Goal: Find specific page/section: Find specific page/section

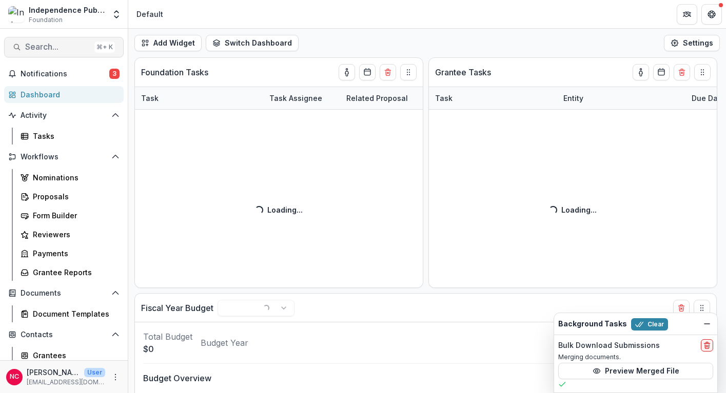
click at [47, 49] on span "Search..." at bounding box center [57, 47] width 65 height 10
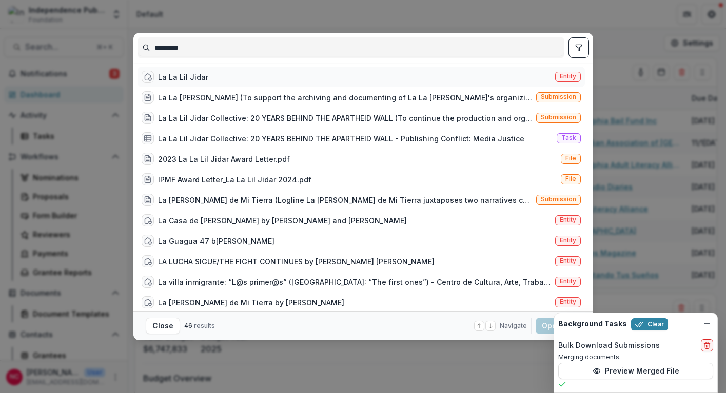
type input "*********"
click at [173, 71] on div "La La Lil Jidar" at bounding box center [175, 77] width 67 height 12
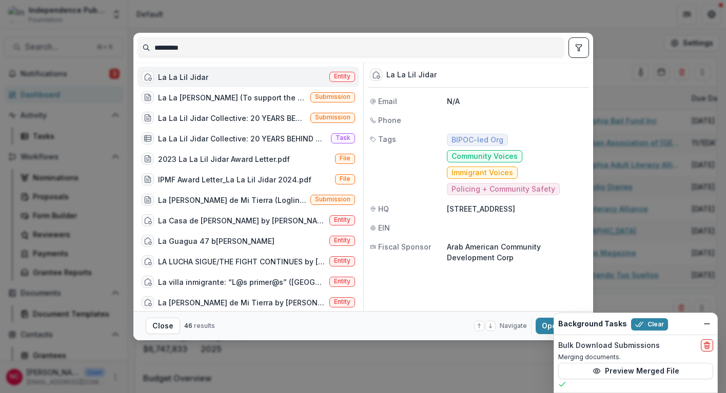
click at [173, 71] on div "La La Lil Jidar" at bounding box center [175, 77] width 67 height 12
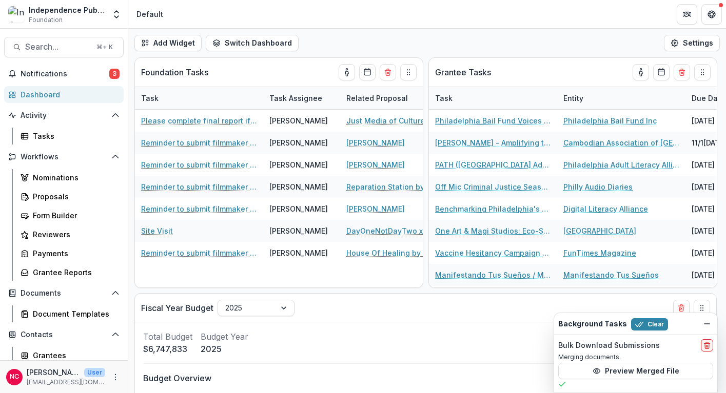
click at [173, 70] on div "La La Lil Jidar Entity" at bounding box center [248, 77] width 222 height 21
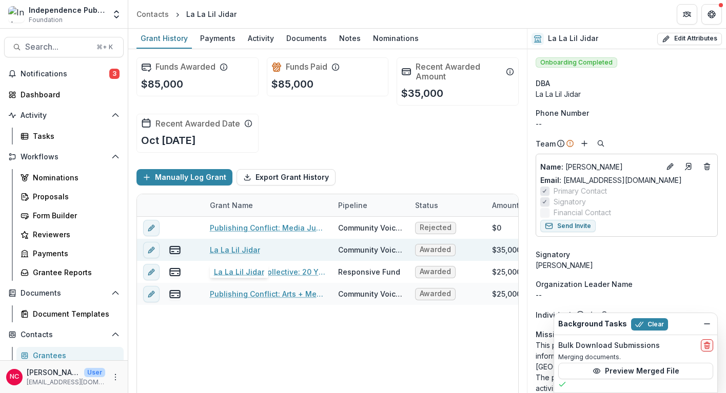
click at [238, 254] on link "La La Lil Jidar" at bounding box center [235, 250] width 50 height 11
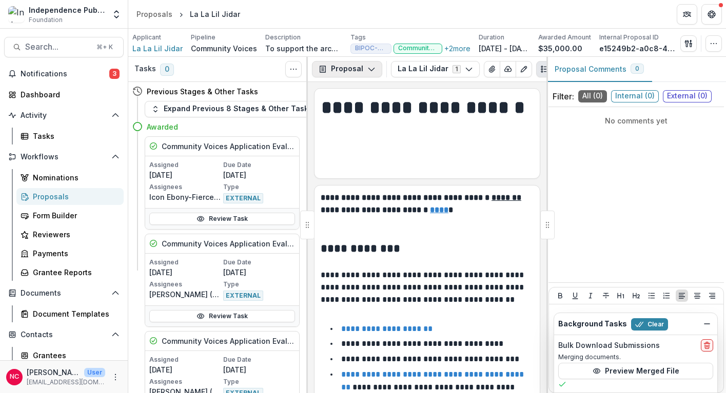
click at [373, 68] on icon "button" at bounding box center [371, 69] width 8 height 8
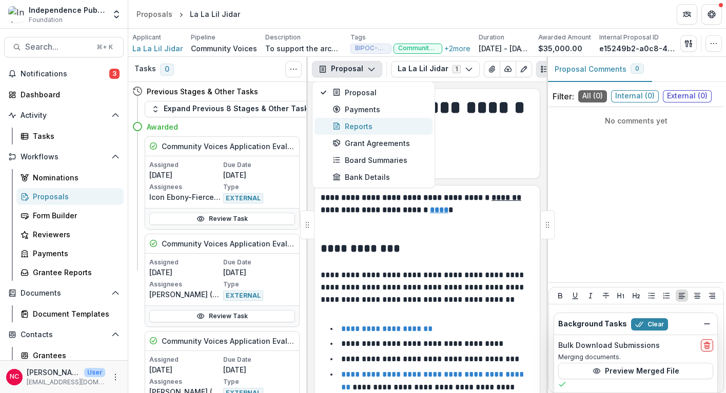
click at [366, 128] on div "Reports" at bounding box center [379, 126] width 94 height 11
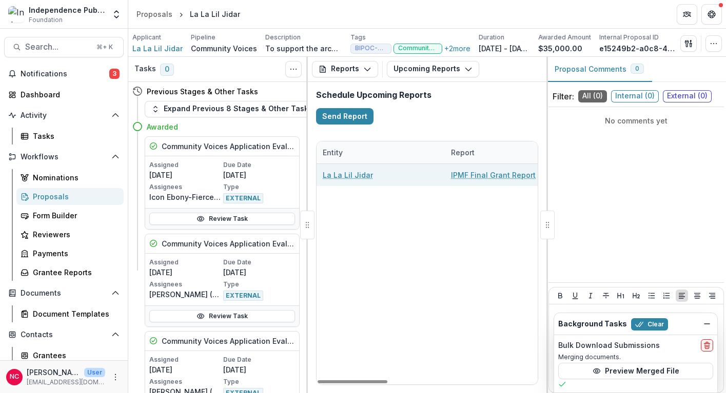
click at [475, 174] on link "IPMF Final Grant Report" at bounding box center [493, 175] width 85 height 11
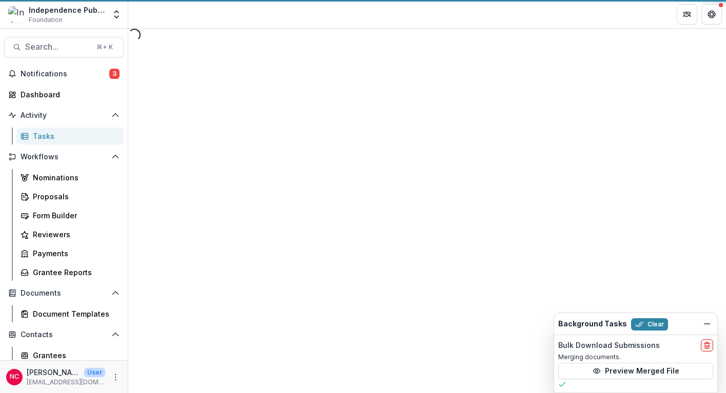
select select "********"
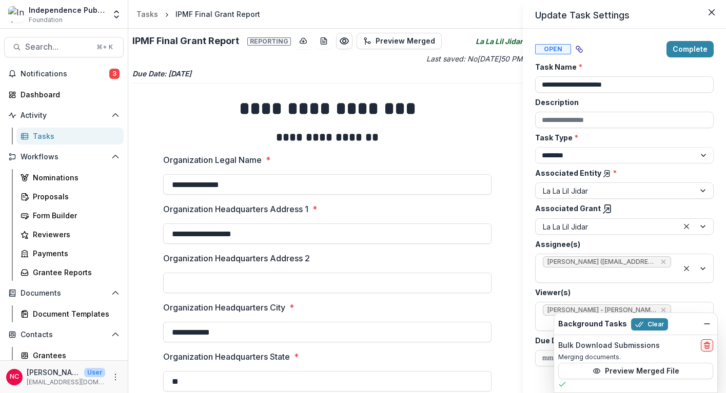
click at [149, 243] on div "**********" at bounding box center [363, 196] width 726 height 393
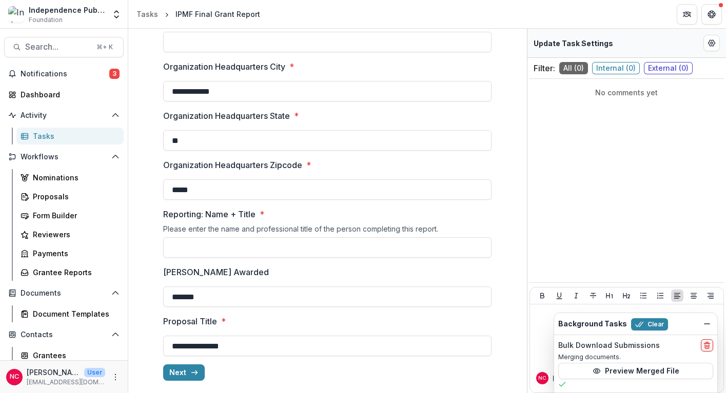
scroll to position [271, 0]
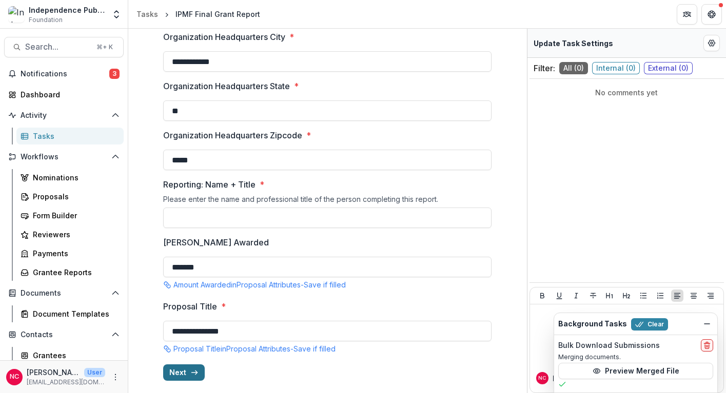
click at [190, 373] on icon "button" at bounding box center [194, 373] width 8 height 8
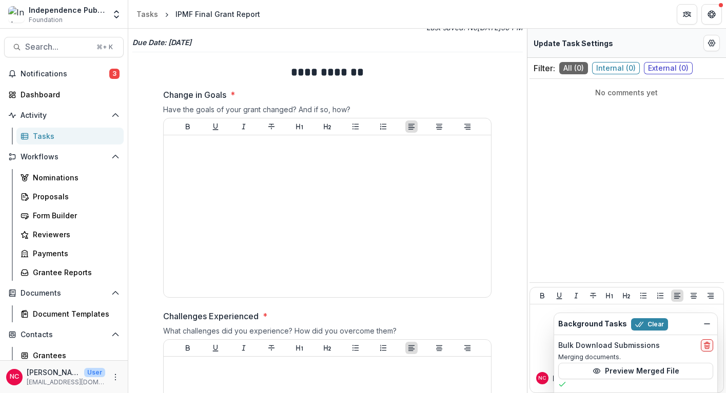
scroll to position [0, 0]
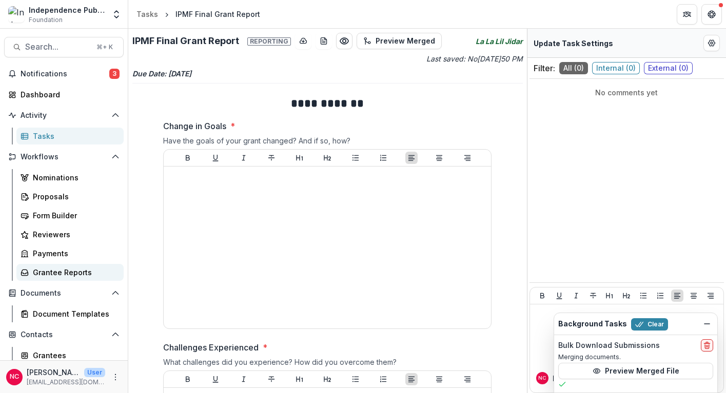
click at [35, 273] on div "Grantee Reports" at bounding box center [74, 272] width 83 height 11
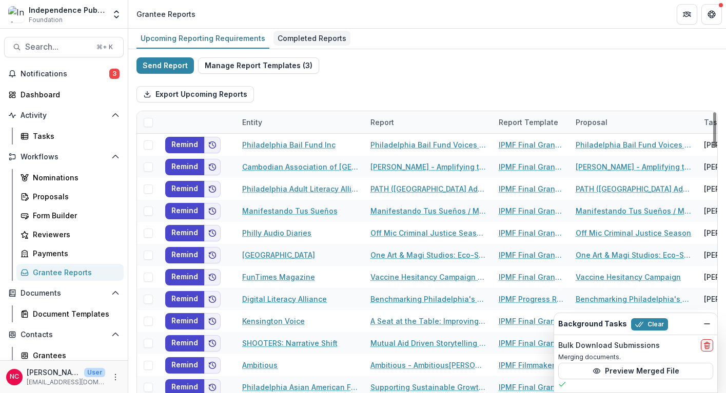
click at [311, 32] on div "Completed Reports" at bounding box center [311, 38] width 77 height 15
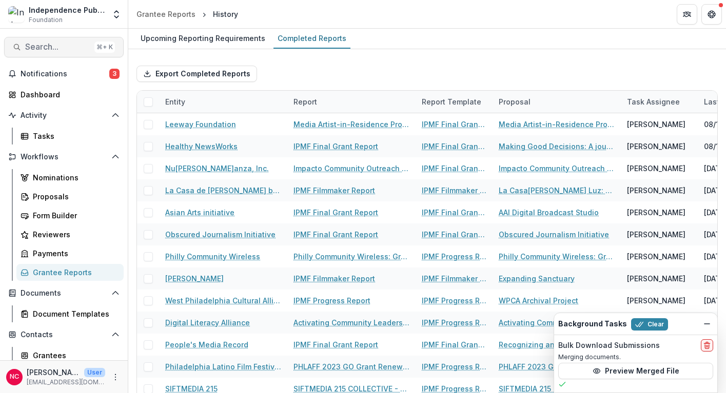
click at [46, 44] on span "Search..." at bounding box center [57, 47] width 65 height 10
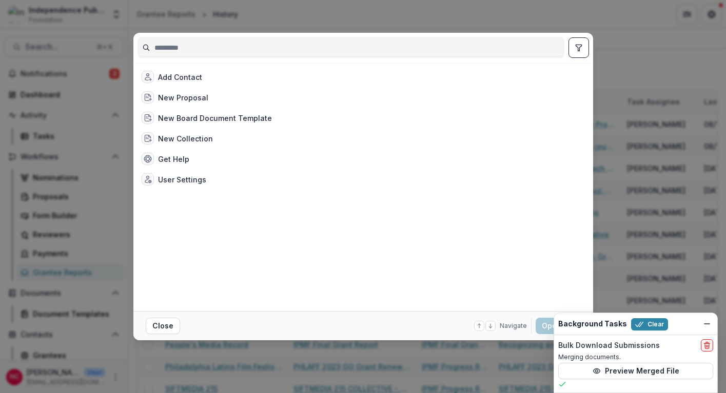
click at [567, 5] on div "Add Contact New Proposal New Board Document Template New Collection Get Help Us…" at bounding box center [363, 196] width 726 height 393
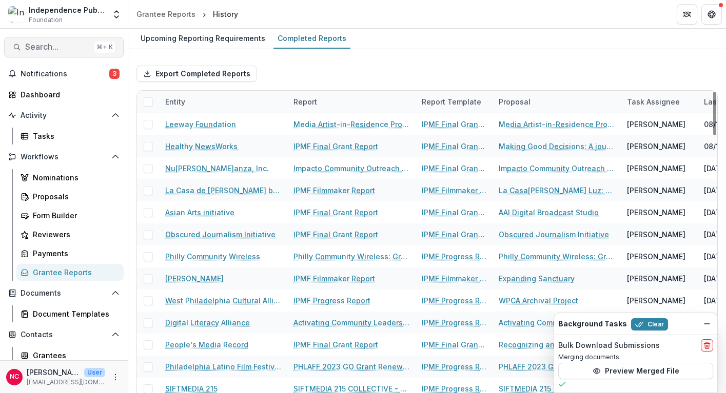
click at [46, 41] on button "Search... ⌘ + K" at bounding box center [63, 47] width 119 height 21
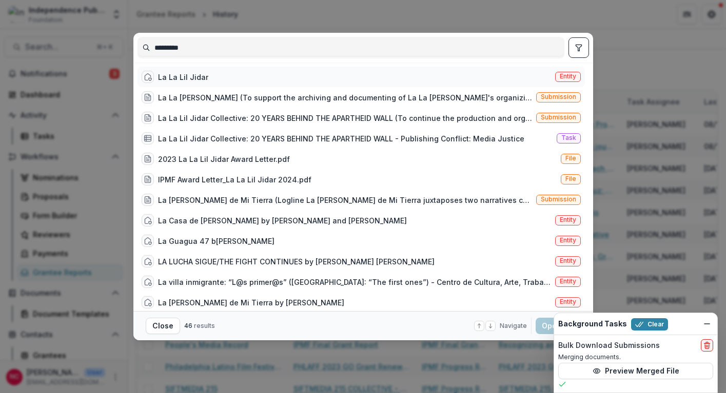
type input "*********"
click at [215, 77] on div "La La Lil Jidar Entity" at bounding box center [360, 77] width 447 height 21
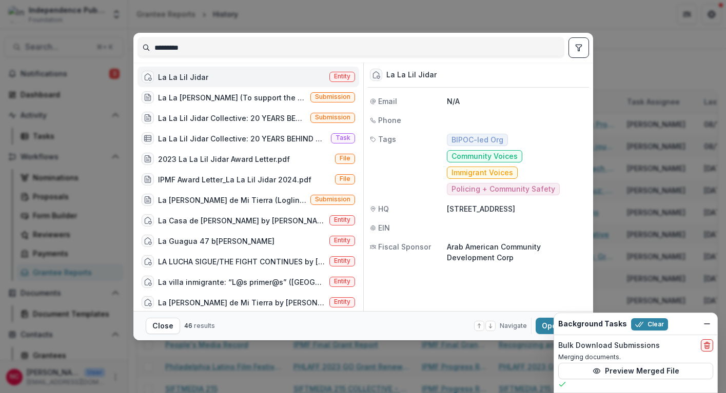
click at [215, 77] on div "La La Lil Jidar Entity" at bounding box center [248, 77] width 222 height 21
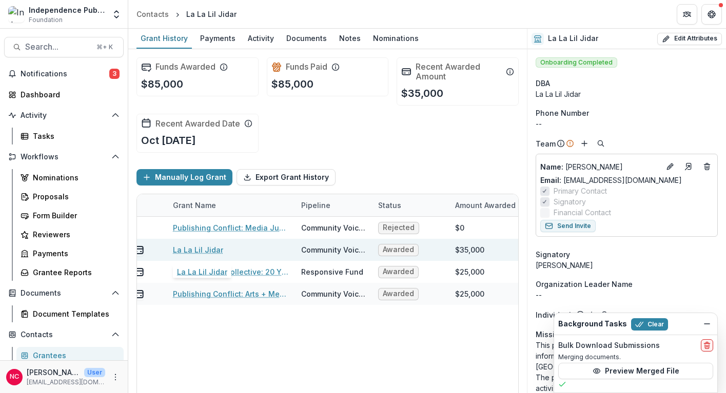
scroll to position [0, 47]
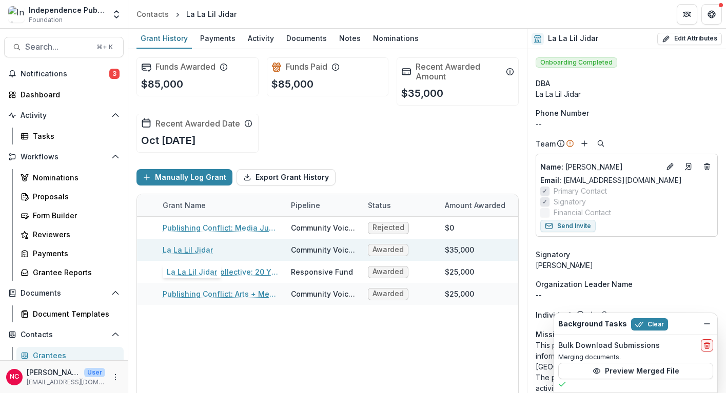
click at [201, 250] on link "La La Lil Jidar" at bounding box center [188, 250] width 50 height 11
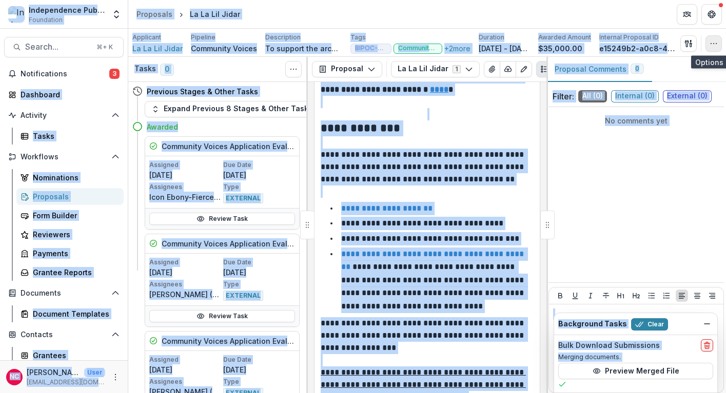
click at [716, 46] on icon "button" at bounding box center [713, 43] width 8 height 8
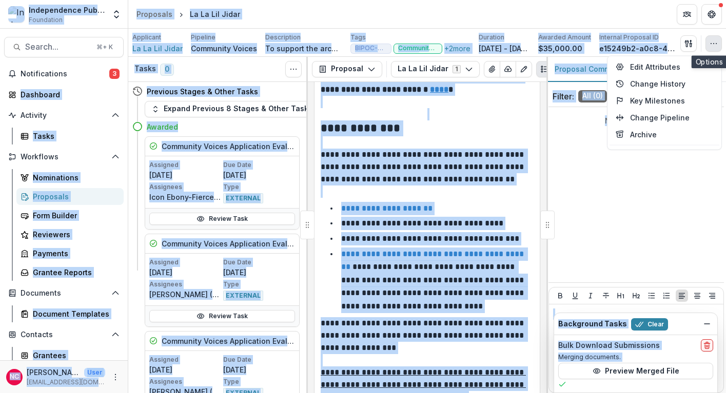
click at [716, 46] on icon "button" at bounding box center [713, 43] width 8 height 8
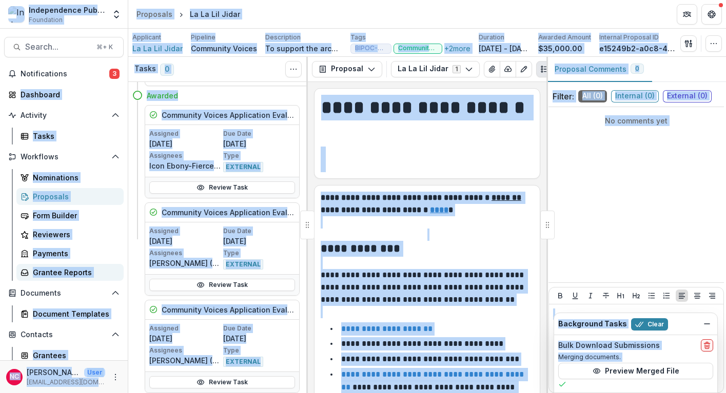
click at [44, 271] on div "Grantee Reports" at bounding box center [74, 272] width 83 height 11
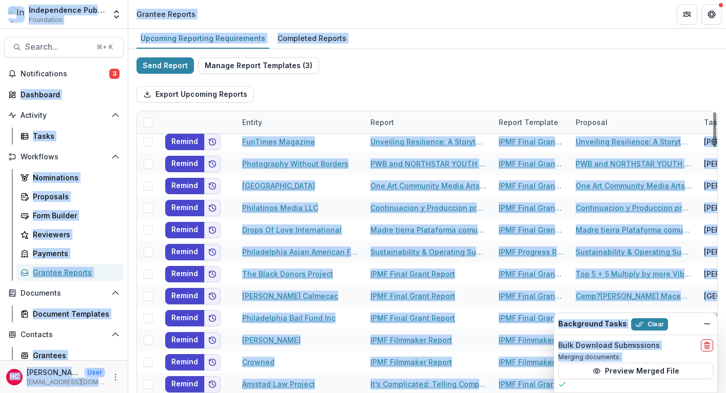
scroll to position [480, 0]
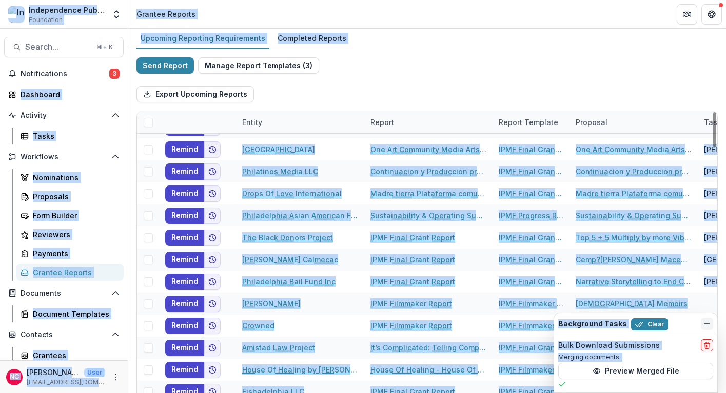
click at [705, 324] on line "Dismiss" at bounding box center [706, 324] width 5 height 0
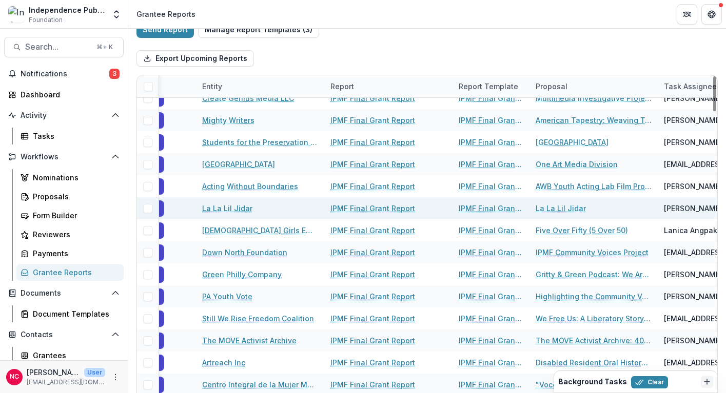
scroll to position [1642, 0]
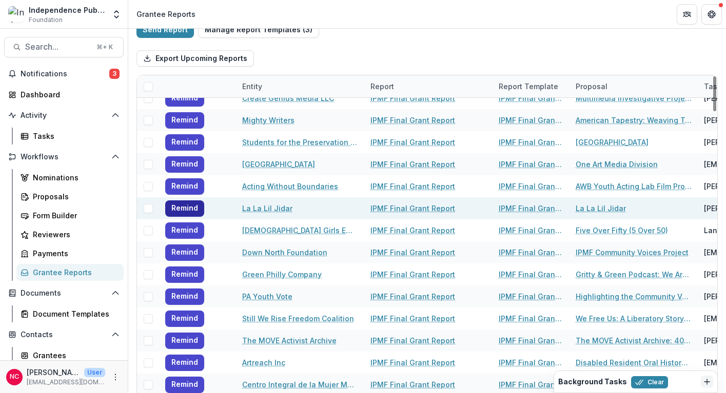
click at [197, 207] on button "Remind" at bounding box center [184, 208] width 39 height 16
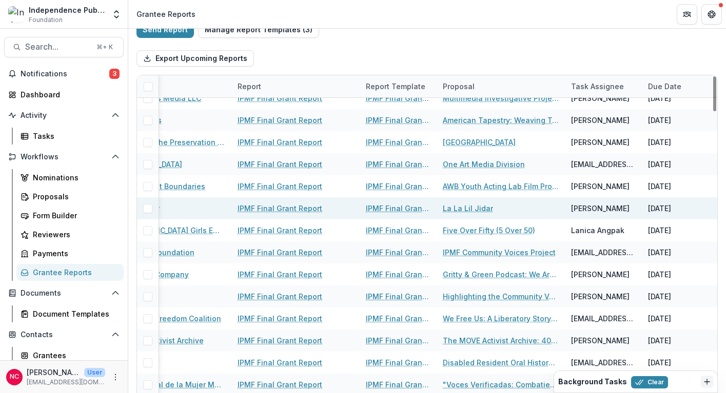
scroll to position [1642, 137]
click at [395, 209] on link "IPMF Final Grant Report" at bounding box center [396, 208] width 65 height 11
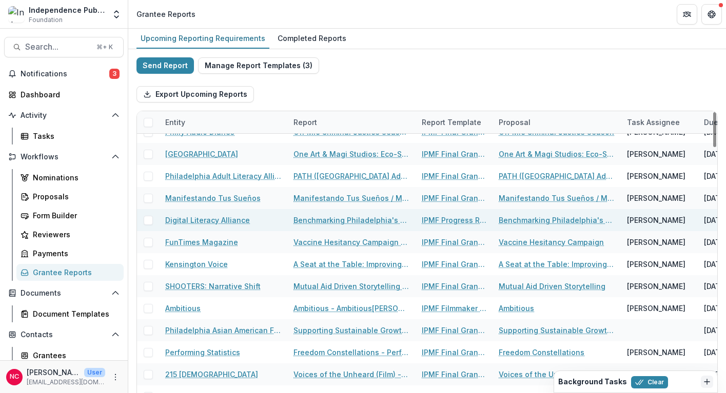
scroll to position [64, 0]
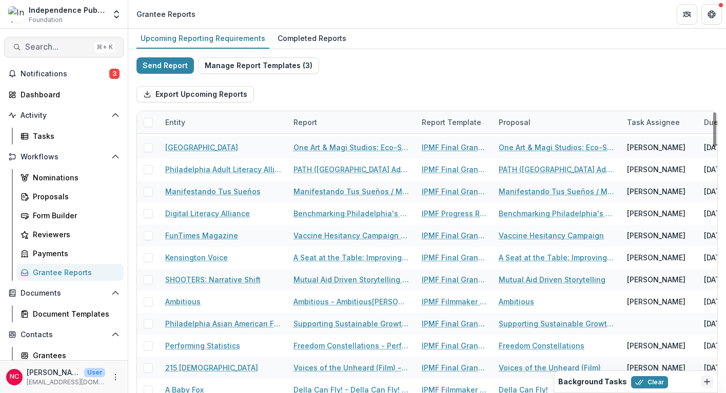
click at [48, 49] on span "Search..." at bounding box center [57, 47] width 65 height 10
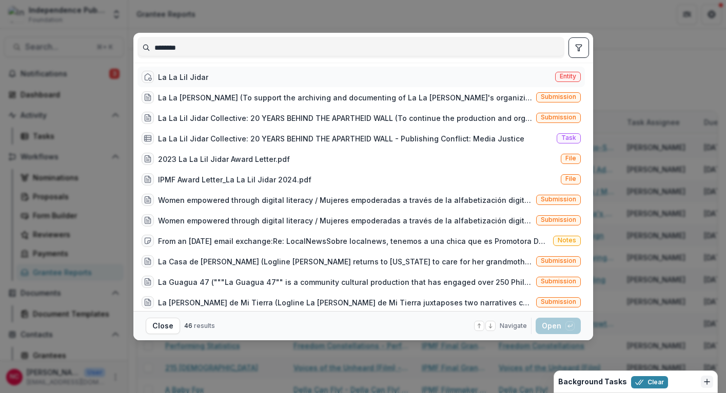
type input "********"
click at [176, 84] on div "La La Lil Jidar Entity" at bounding box center [360, 77] width 447 height 21
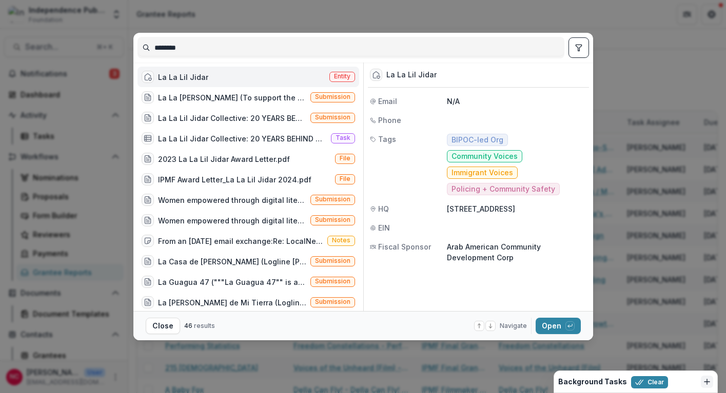
click at [176, 84] on div "La La Lil Jidar Entity" at bounding box center [248, 77] width 222 height 21
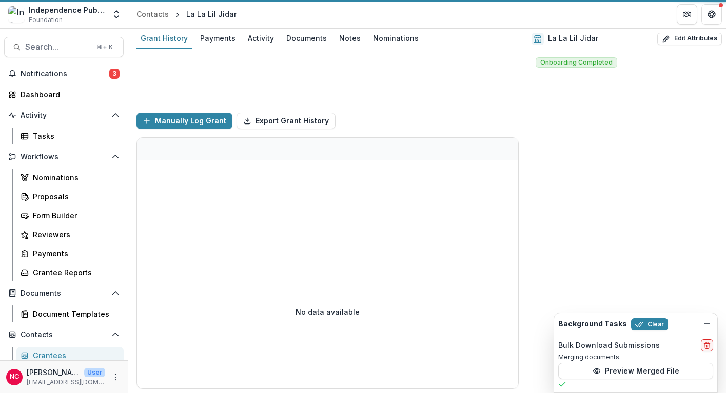
click at [176, 84] on div "Funds Awarded $0 Funds Paid $0" at bounding box center [327, 76] width 382 height 55
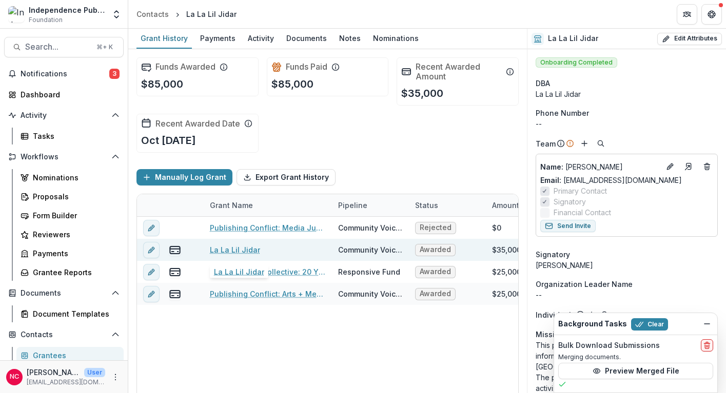
click at [232, 252] on link "La La Lil Jidar" at bounding box center [235, 250] width 50 height 11
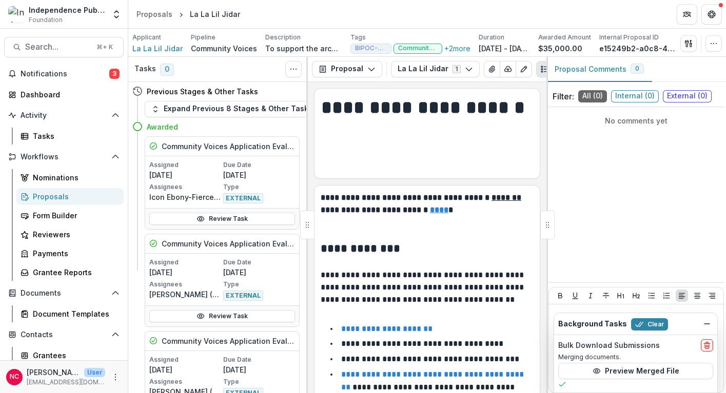
click at [454, 343] on p "**********" at bounding box center [422, 344] width 162 height 8
click at [55, 47] on span "Search..." at bounding box center [57, 47] width 65 height 10
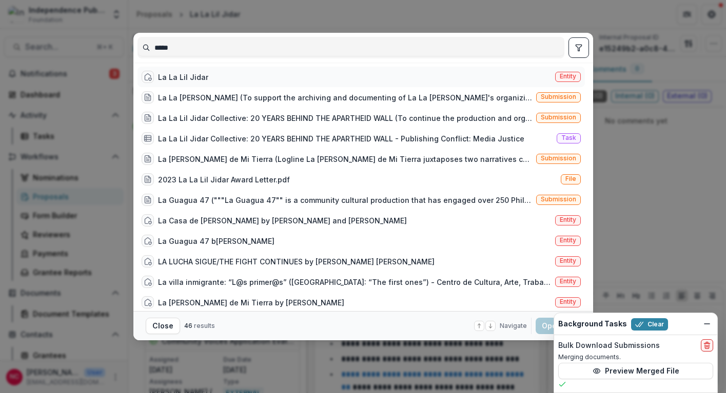
type input "*****"
click at [172, 71] on div "La La Lil Jidar" at bounding box center [175, 77] width 67 height 12
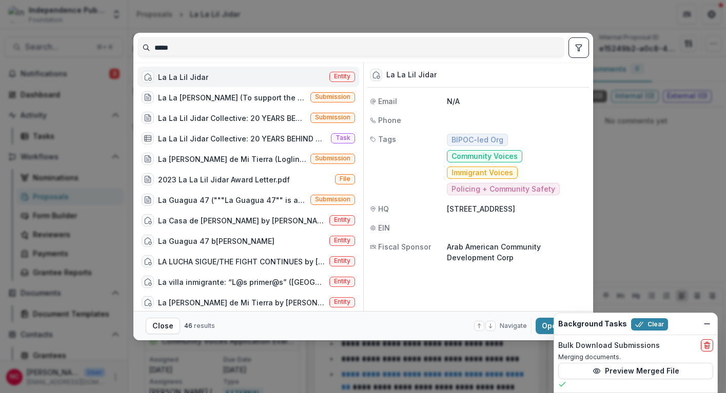
click at [173, 77] on div "La La Lil Jidar" at bounding box center [183, 77] width 50 height 11
